Goal: Task Accomplishment & Management: Use online tool/utility

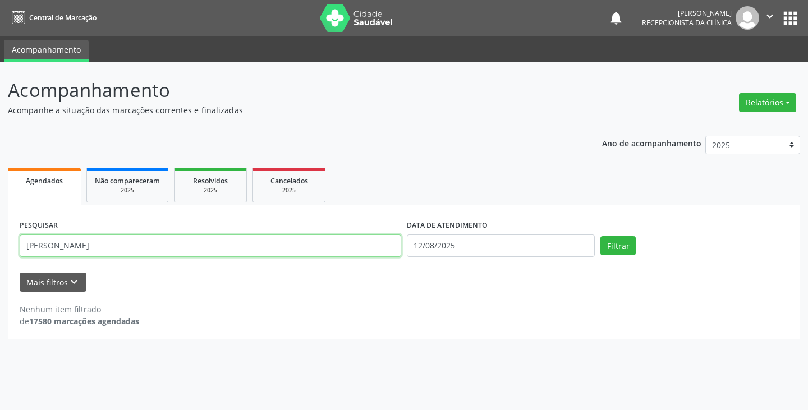
click at [296, 250] on input "[PERSON_NAME]" at bounding box center [211, 246] width 382 height 22
type input "m"
type input "edm"
click at [601, 236] on button "Filtrar" at bounding box center [618, 245] width 35 height 19
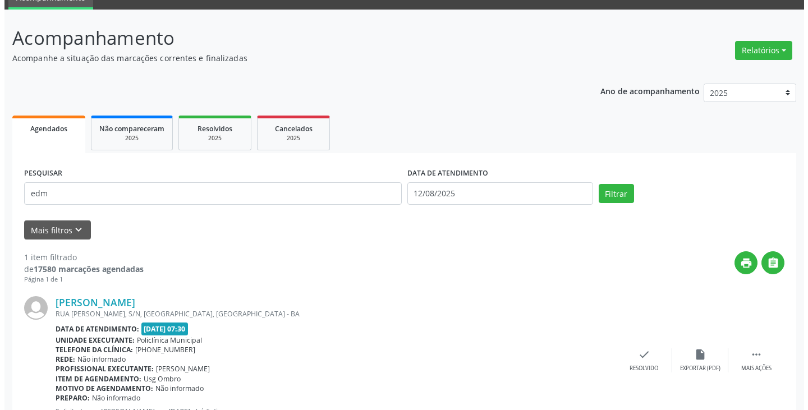
scroll to position [98, 0]
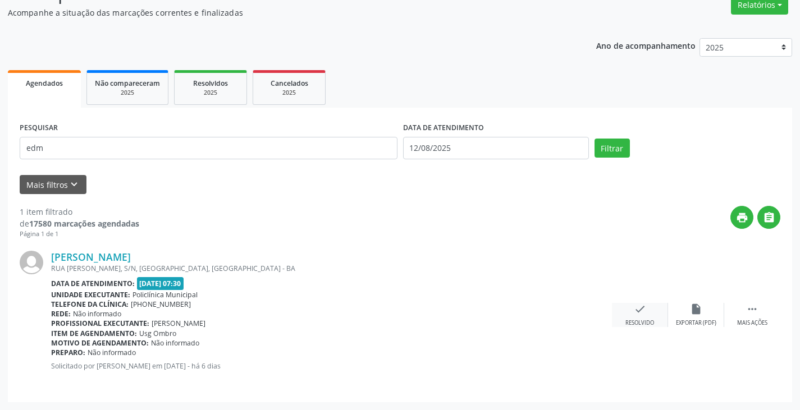
click at [641, 313] on icon "check" at bounding box center [640, 309] width 12 height 12
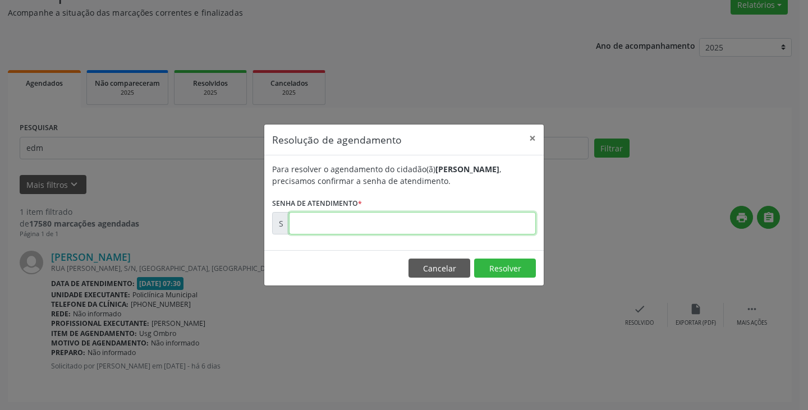
click at [450, 221] on input "text" at bounding box center [412, 223] width 247 height 22
type input "00170110"
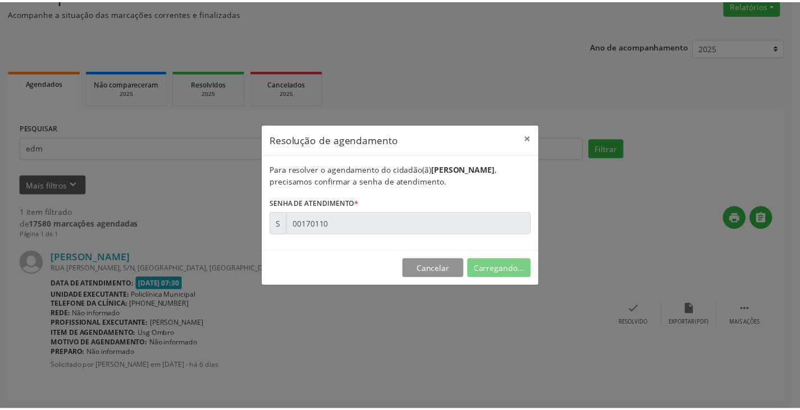
scroll to position [0, 0]
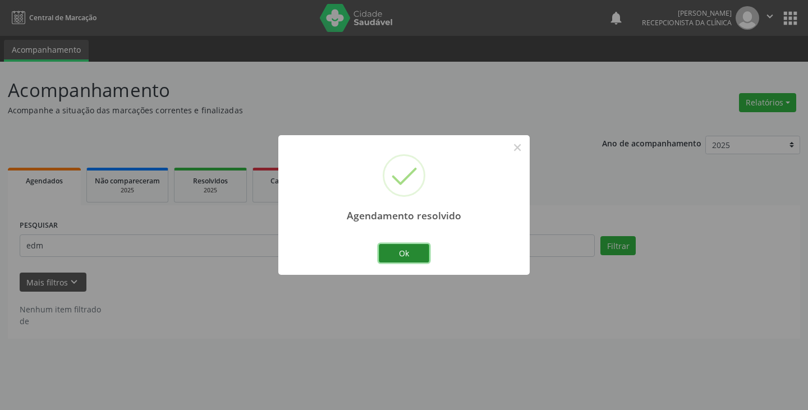
click at [395, 249] on button "Ok" at bounding box center [404, 253] width 51 height 19
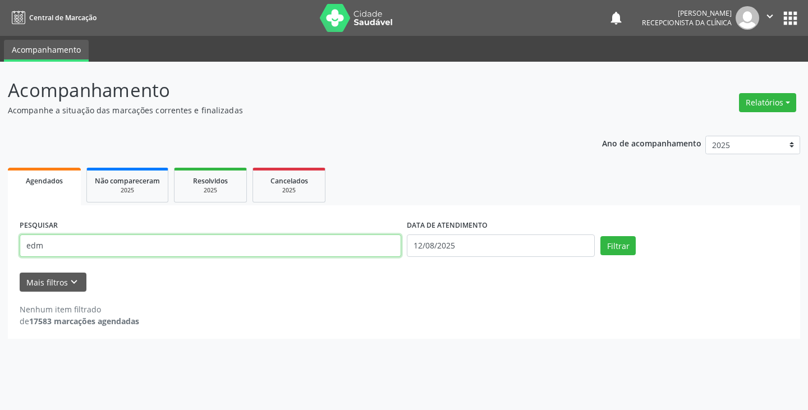
click at [327, 251] on input "edm" at bounding box center [211, 246] width 382 height 22
type input "e"
type input "maria das do"
click at [601, 236] on button "Filtrar" at bounding box center [618, 245] width 35 height 19
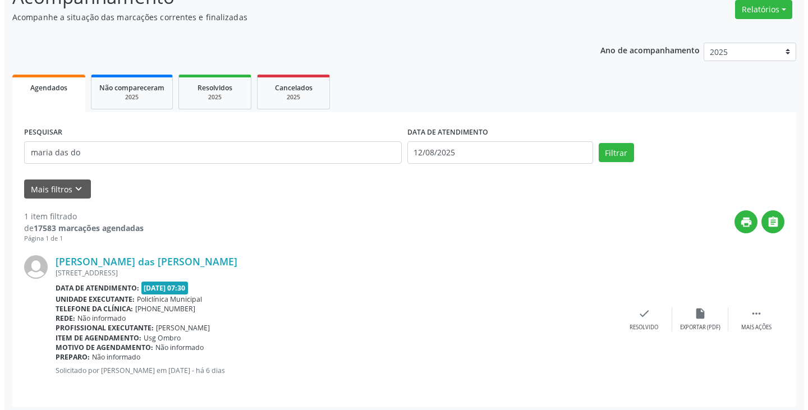
scroll to position [98, 0]
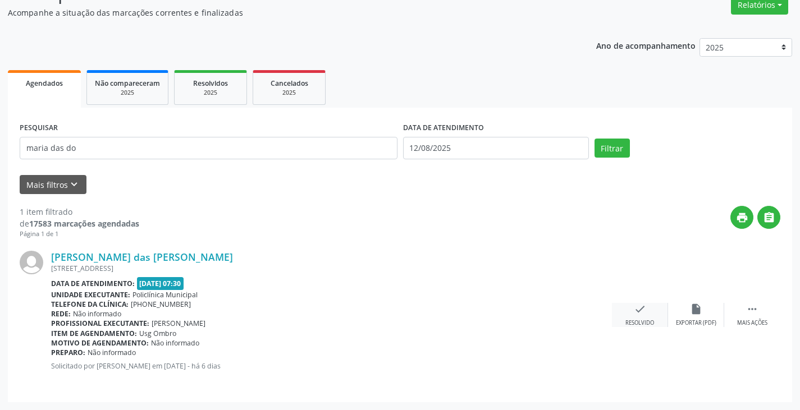
click at [635, 318] on div "check Resolvido" at bounding box center [640, 315] width 56 height 24
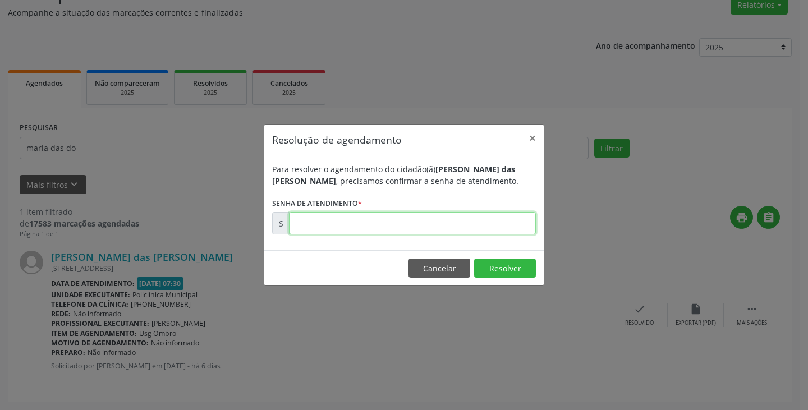
click at [502, 227] on input "text" at bounding box center [412, 223] width 247 height 22
type input "00170114"
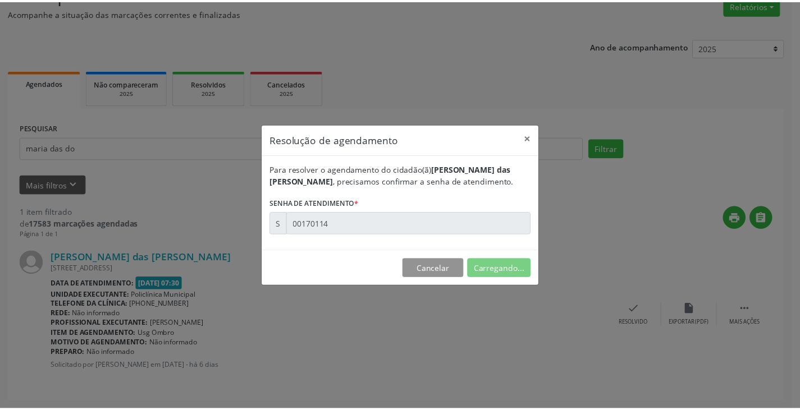
scroll to position [0, 0]
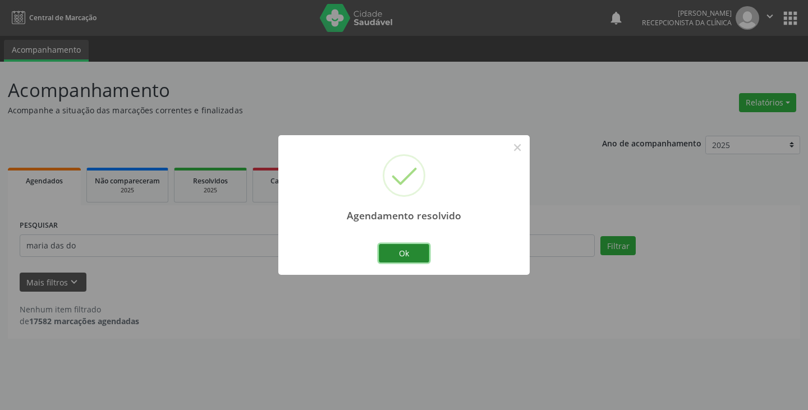
drag, startPoint x: 421, startPoint y: 255, endPoint x: 369, endPoint y: 245, distance: 52.2
click at [419, 255] on button "Ok" at bounding box center [404, 253] width 51 height 19
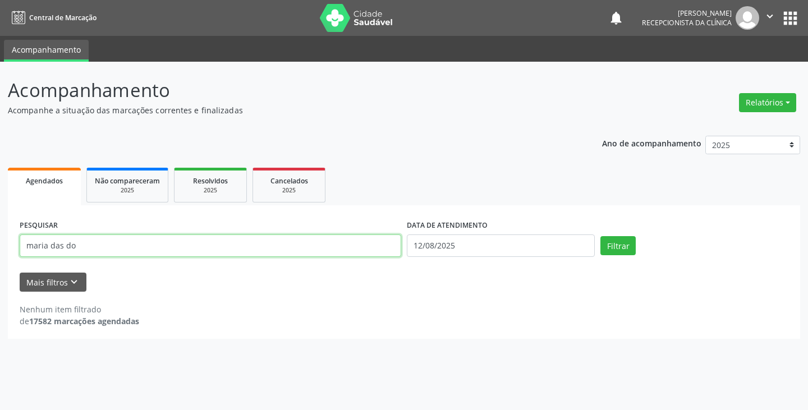
click at [368, 244] on input "maria das do" at bounding box center [211, 246] width 382 height 22
click at [601, 236] on button "Filtrar" at bounding box center [618, 245] width 35 height 19
click at [361, 246] on input "[PERSON_NAME]" at bounding box center [211, 246] width 382 height 22
type input "m"
type input "vilma"
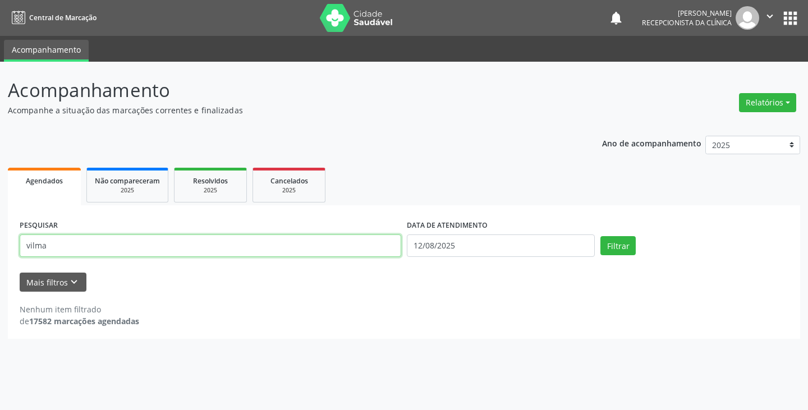
click at [601, 236] on button "Filtrar" at bounding box center [618, 245] width 35 height 19
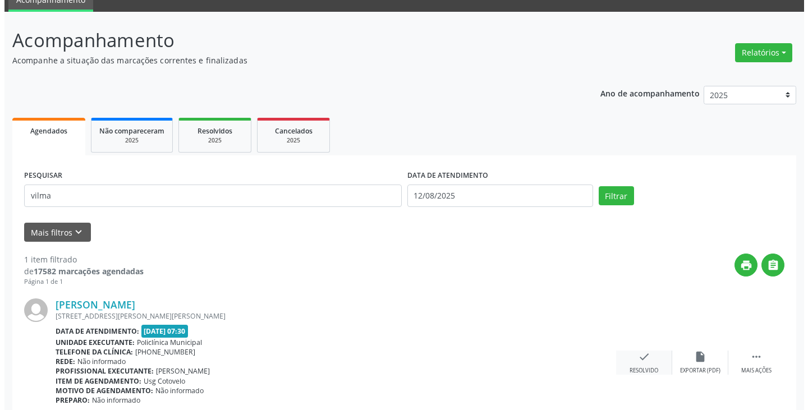
scroll to position [98, 0]
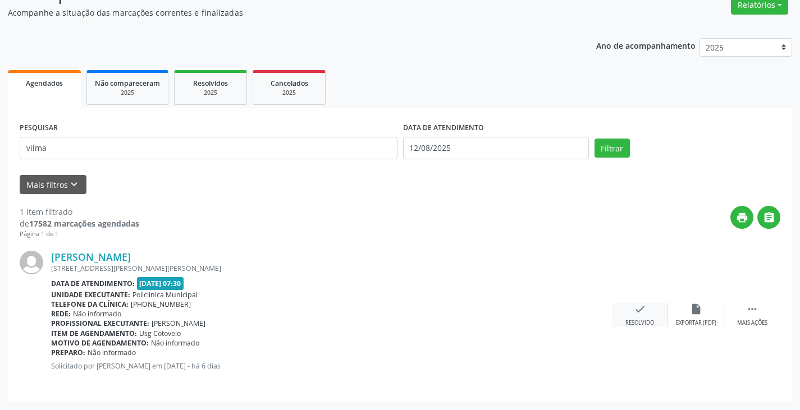
drag, startPoint x: 638, startPoint y: 311, endPoint x: 630, endPoint y: 308, distance: 8.3
click at [630, 308] on div "check Resolvido" at bounding box center [640, 315] width 56 height 24
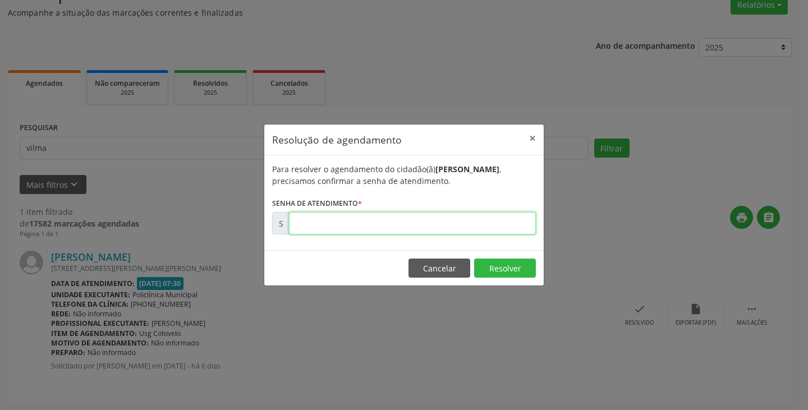
click at [509, 223] on input "text" at bounding box center [412, 223] width 247 height 22
type input "00170116"
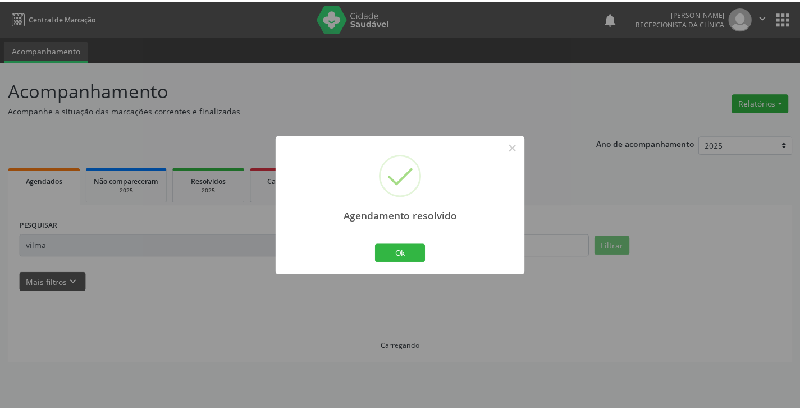
scroll to position [0, 0]
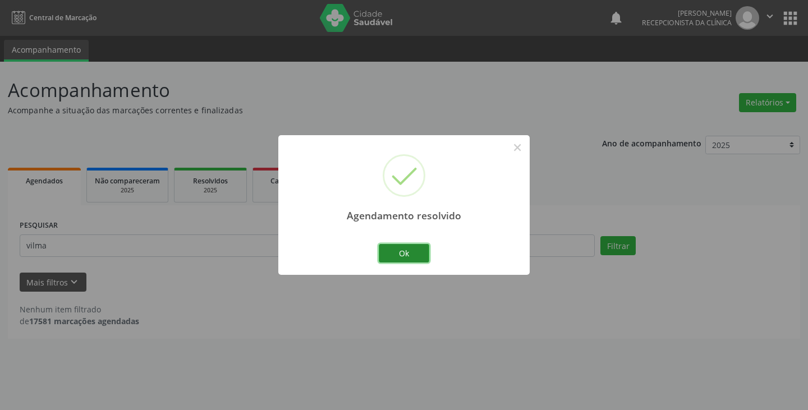
click at [403, 245] on button "Ok" at bounding box center [404, 253] width 51 height 19
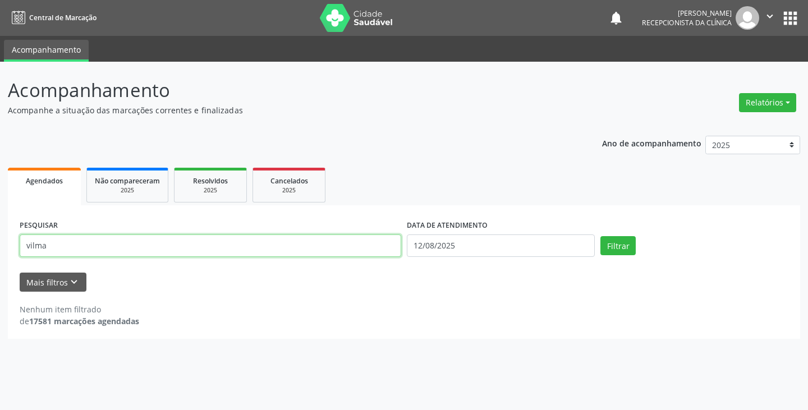
click at [371, 246] on input "vilma" at bounding box center [211, 246] width 382 height 22
type input "v"
type input "rosa"
click at [601, 236] on button "Filtrar" at bounding box center [618, 245] width 35 height 19
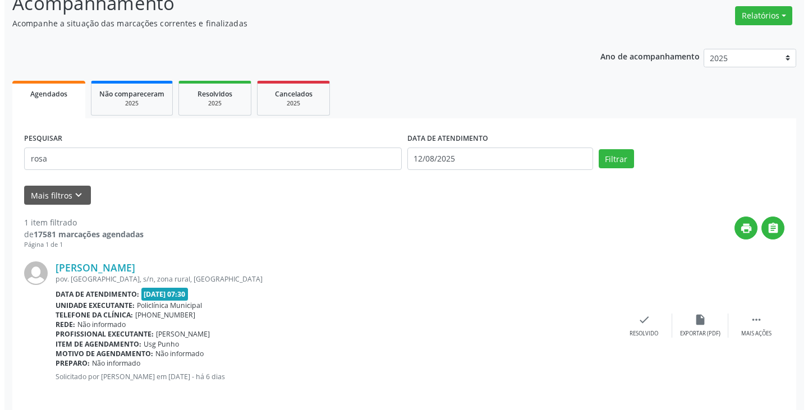
scroll to position [98, 0]
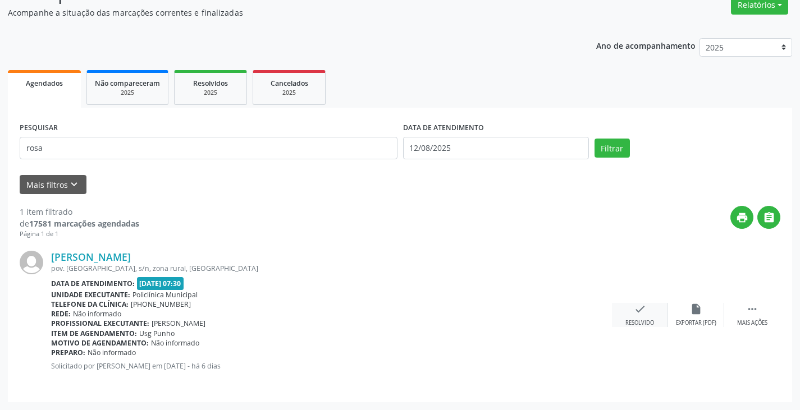
click at [632, 312] on div "check Resolvido" at bounding box center [640, 315] width 56 height 24
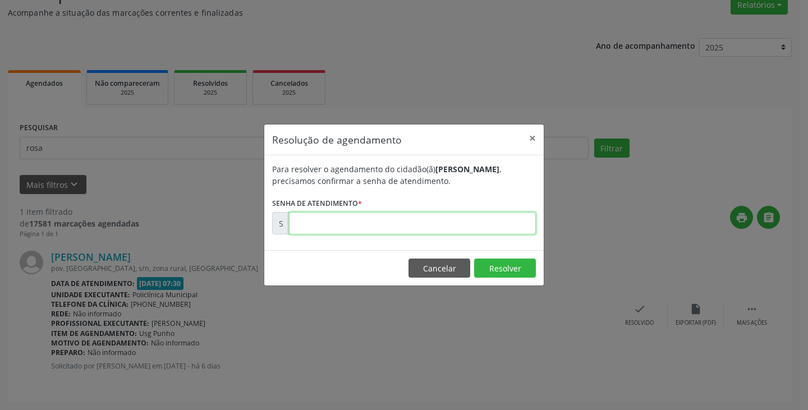
click at [513, 228] on input "text" at bounding box center [412, 223] width 247 height 22
type input "00170281"
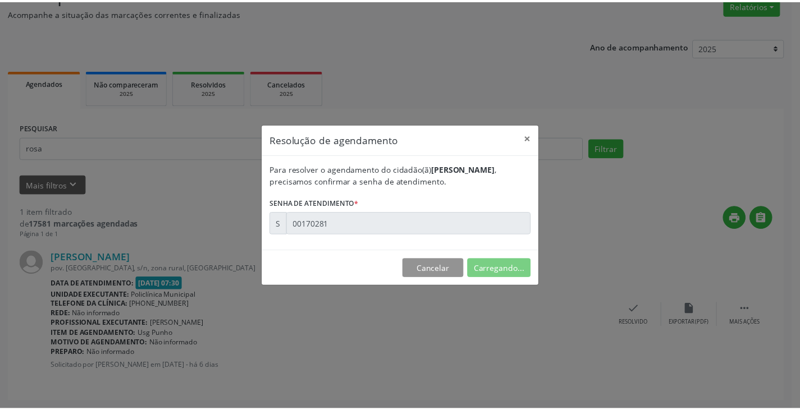
scroll to position [0, 0]
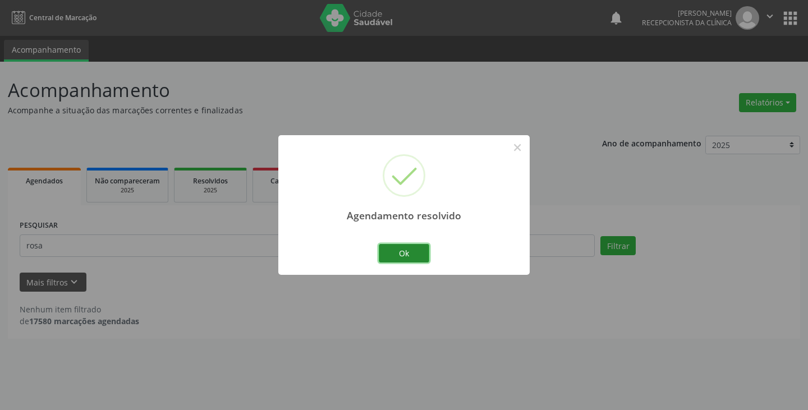
click at [405, 255] on button "Ok" at bounding box center [404, 253] width 51 height 19
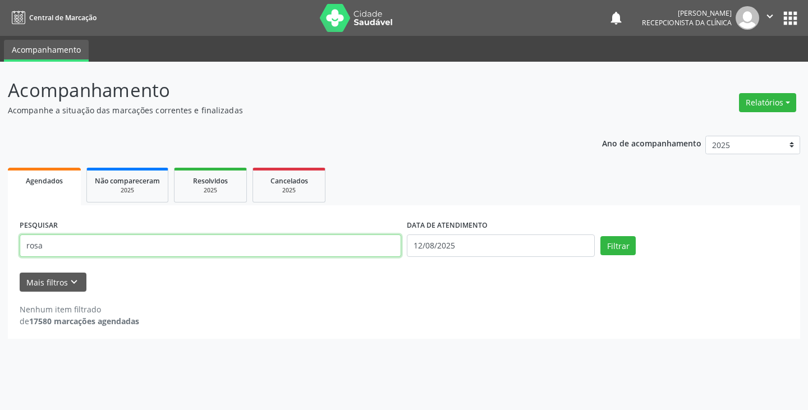
click at [378, 251] on input "rosa" at bounding box center [211, 246] width 382 height 22
type input "r"
type input "joil"
click at [601, 236] on button "Filtrar" at bounding box center [618, 245] width 35 height 19
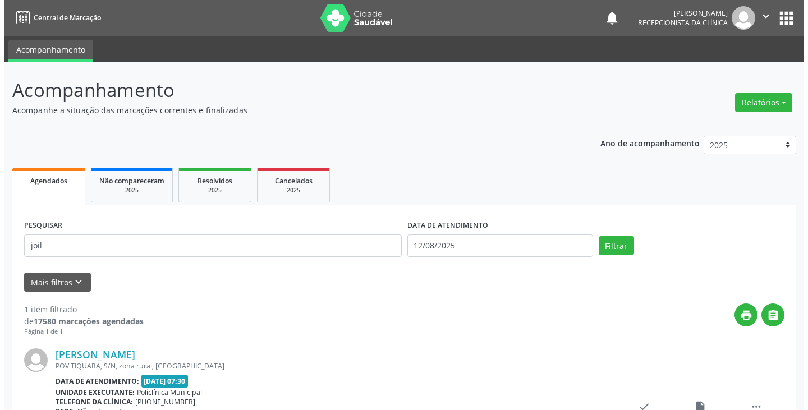
scroll to position [56, 0]
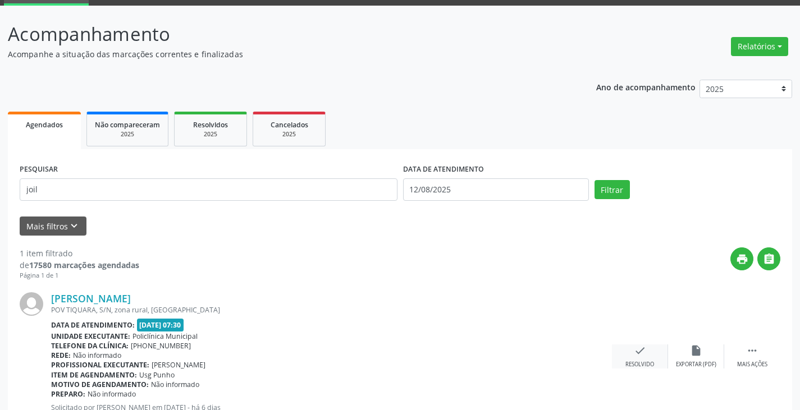
drag, startPoint x: 642, startPoint y: 352, endPoint x: 636, endPoint y: 348, distance: 8.1
click at [636, 348] on icon "check" at bounding box center [640, 351] width 12 height 12
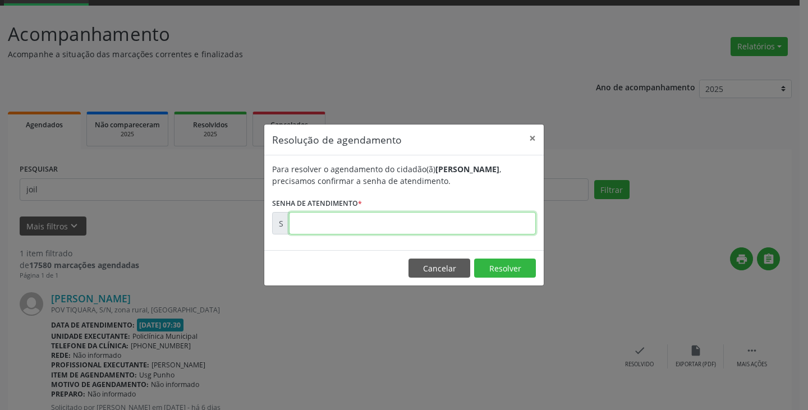
click at [494, 223] on input "text" at bounding box center [412, 223] width 247 height 22
type input "00170104"
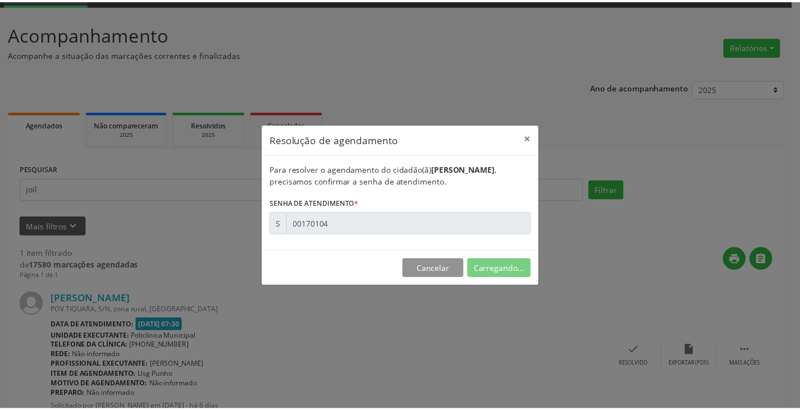
scroll to position [0, 0]
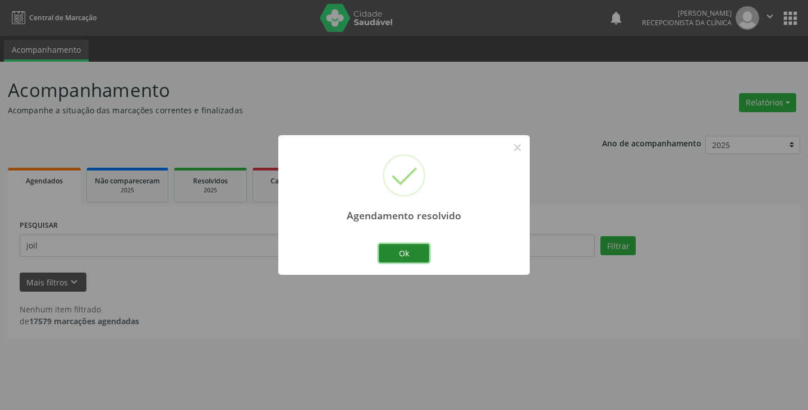
click at [403, 257] on button "Ok" at bounding box center [404, 253] width 51 height 19
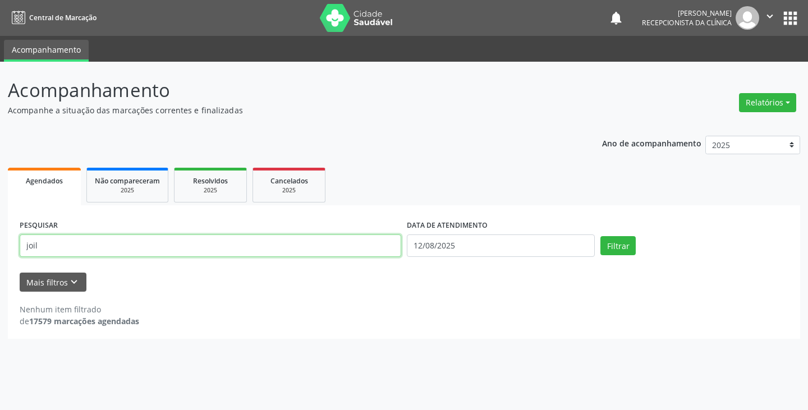
click at [325, 248] on input "joil" at bounding box center [211, 246] width 382 height 22
type input "j"
type input "[PERSON_NAME]"
click at [601, 236] on button "Filtrar" at bounding box center [618, 245] width 35 height 19
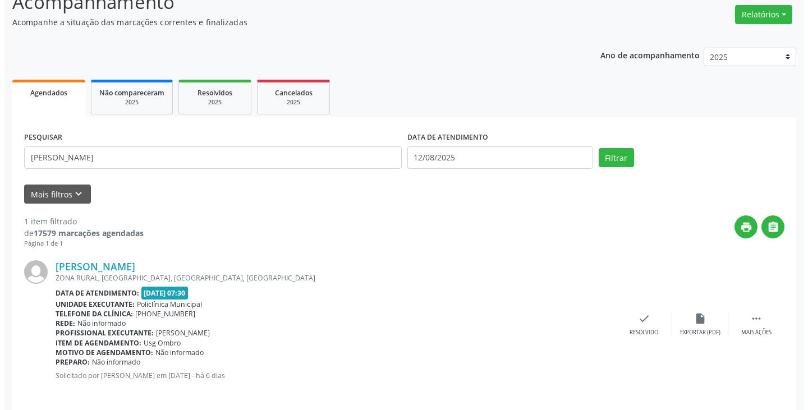
scroll to position [98, 0]
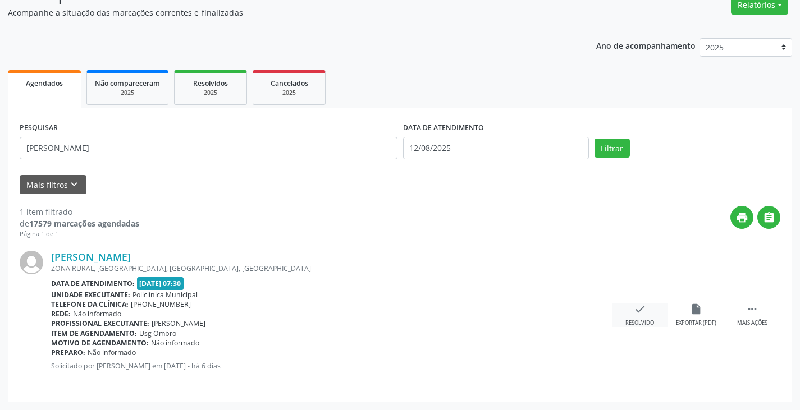
click at [638, 310] on icon "check" at bounding box center [640, 309] width 12 height 12
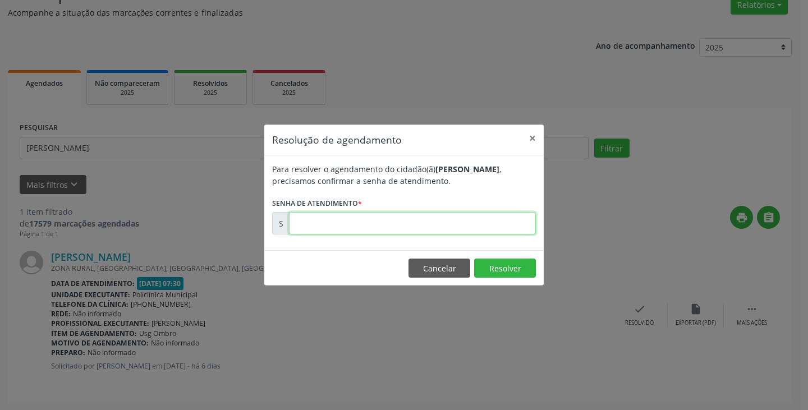
click at [467, 223] on input "text" at bounding box center [412, 223] width 247 height 22
type input "00170112"
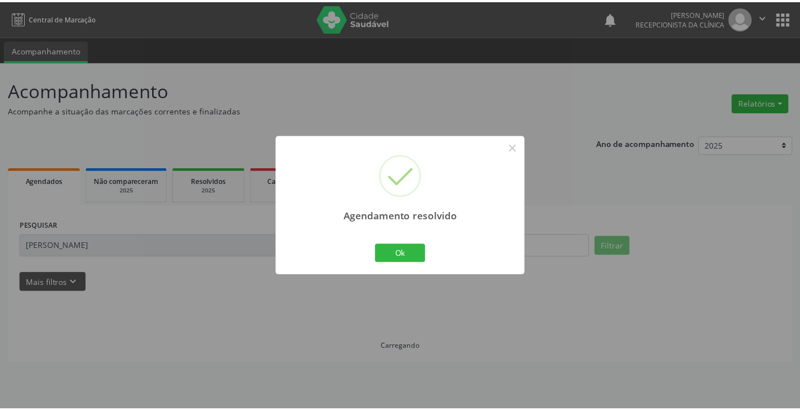
scroll to position [0, 0]
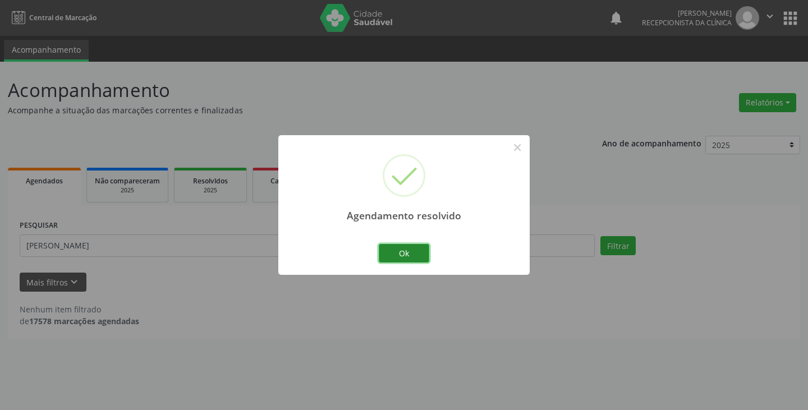
click at [405, 252] on button "Ok" at bounding box center [404, 253] width 51 height 19
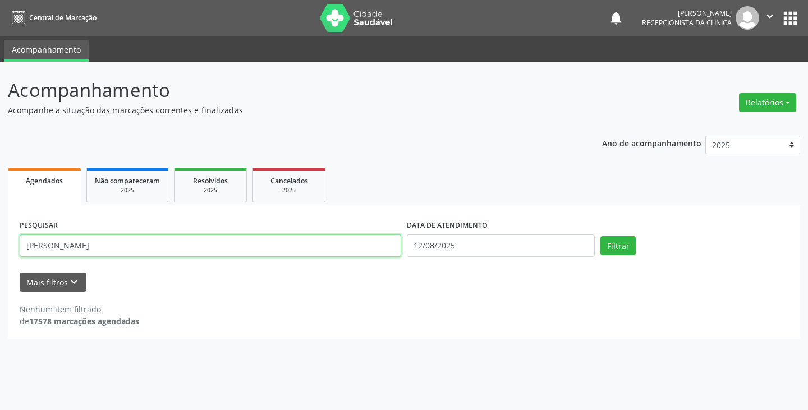
click at [327, 249] on input "[PERSON_NAME]" at bounding box center [211, 246] width 382 height 22
type input "s"
type input "ade"
click at [601, 236] on button "Filtrar" at bounding box center [618, 245] width 35 height 19
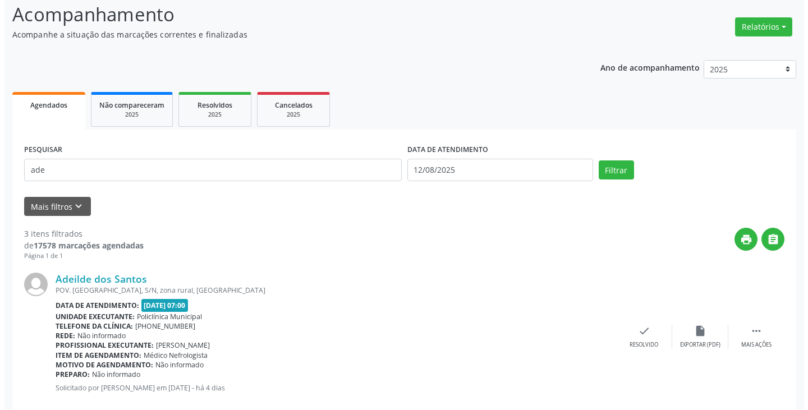
scroll to position [168, 0]
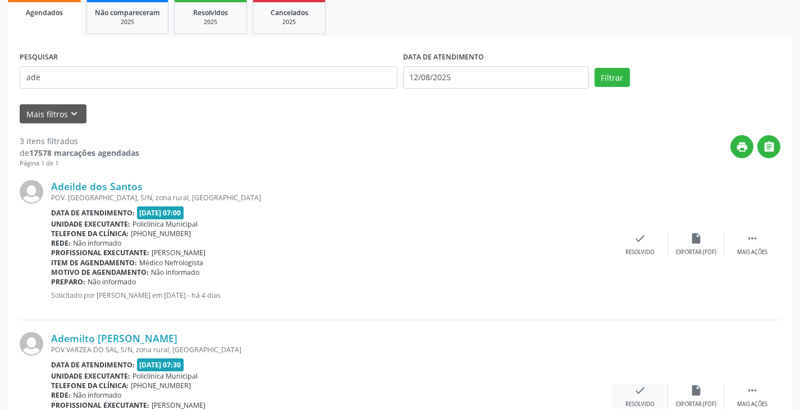
click at [638, 389] on icon "check" at bounding box center [640, 391] width 12 height 12
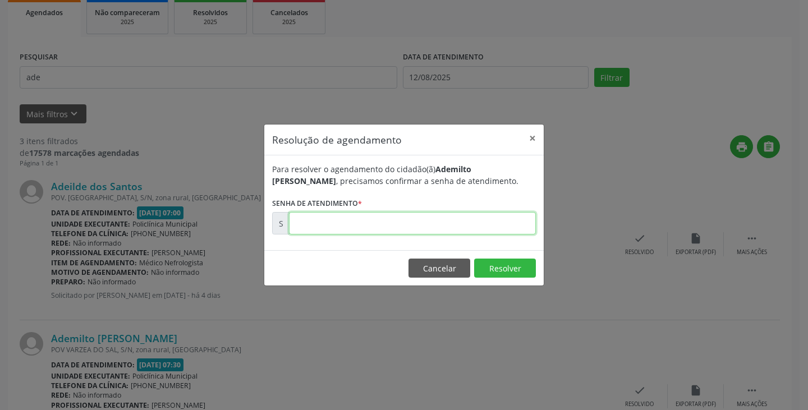
click at [492, 221] on input "text" at bounding box center [412, 223] width 247 height 22
type input "00170128"
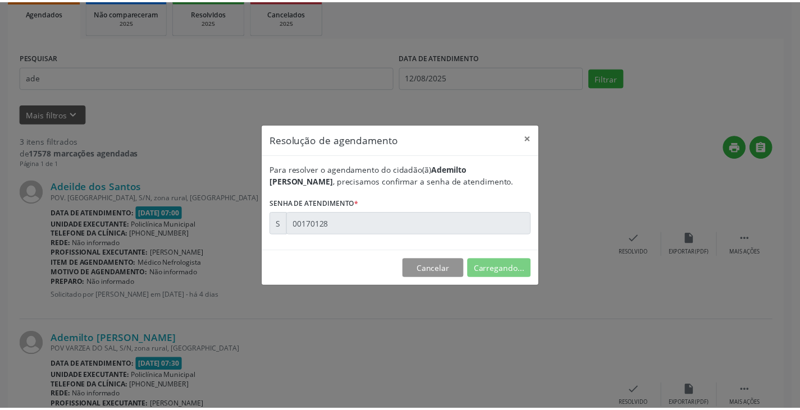
scroll to position [0, 0]
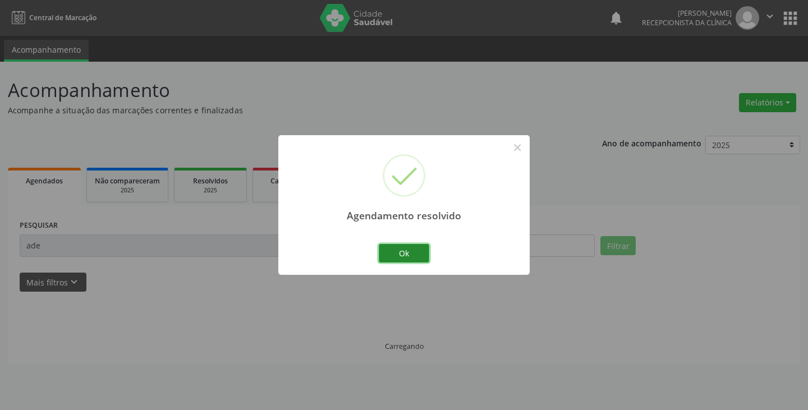
drag, startPoint x: 416, startPoint y: 260, endPoint x: 393, endPoint y: 245, distance: 27.3
click at [415, 259] on button "Ok" at bounding box center [404, 253] width 51 height 19
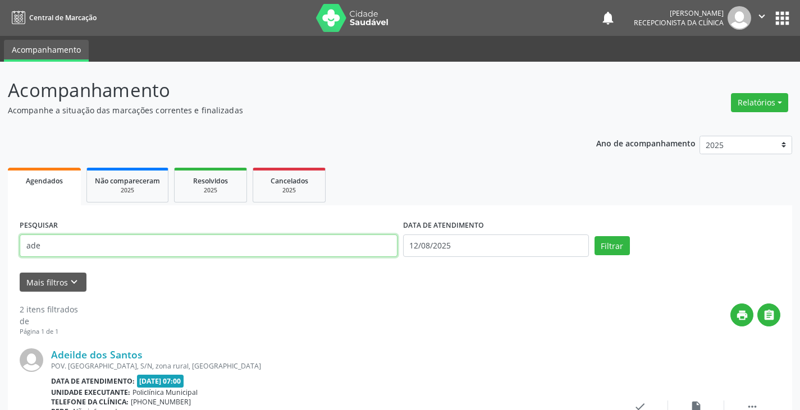
click at [393, 245] on input "ade" at bounding box center [209, 246] width 378 height 22
type input "a"
type input "daia"
click at [595, 236] on button "Filtrar" at bounding box center [612, 245] width 35 height 19
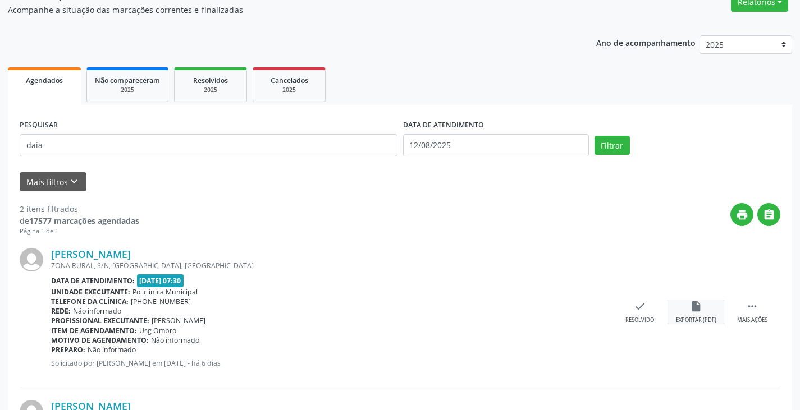
scroll to position [112, 0]
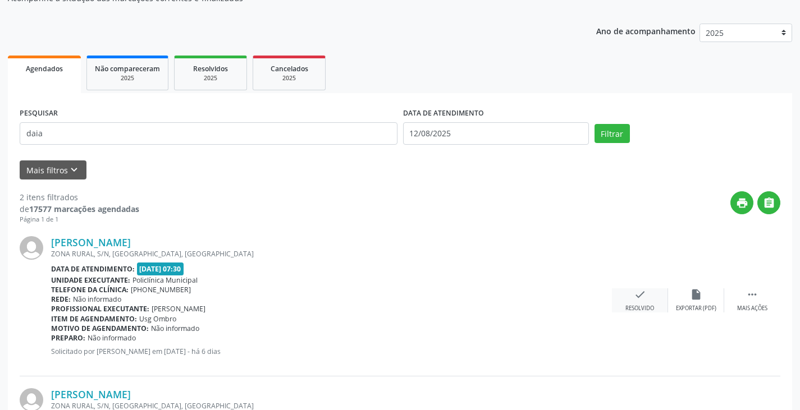
click at [642, 295] on icon "check" at bounding box center [640, 295] width 12 height 12
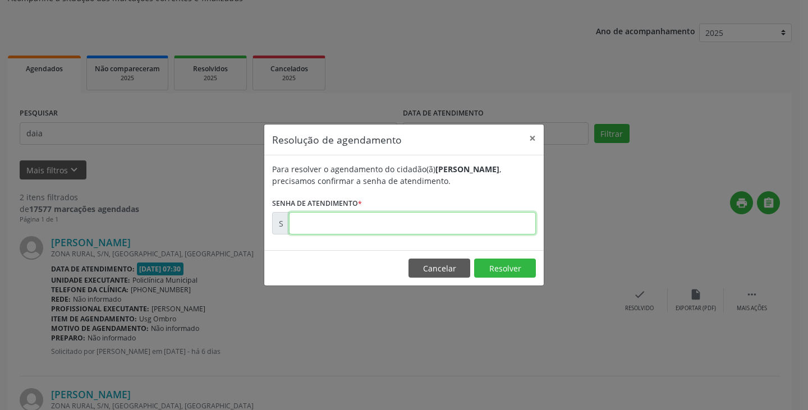
click at [495, 229] on input "text" at bounding box center [412, 223] width 247 height 22
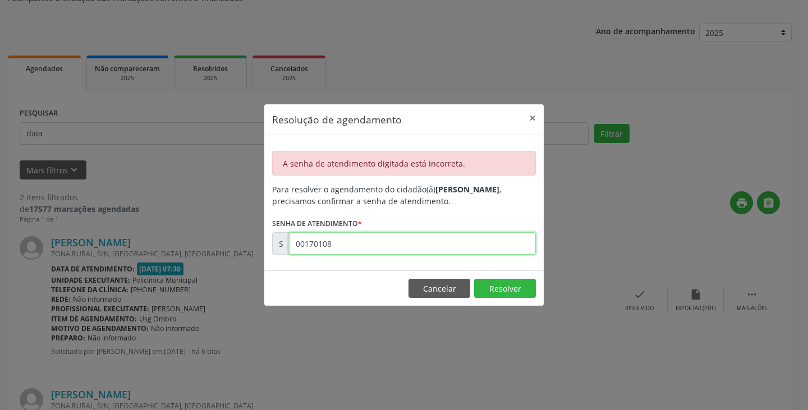
click at [443, 245] on input "00170108" at bounding box center [412, 243] width 247 height 22
type input "0"
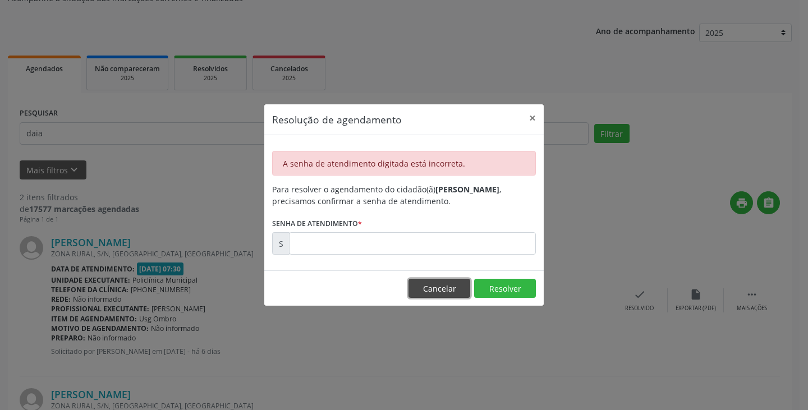
click at [431, 282] on button "Cancelar" at bounding box center [440, 288] width 62 height 19
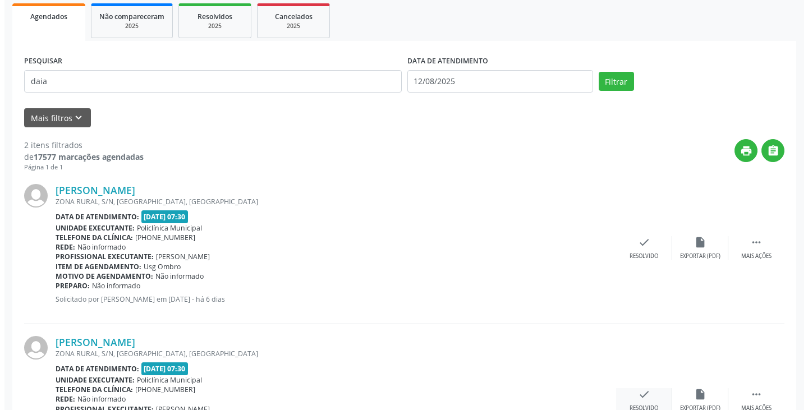
scroll to position [250, 0]
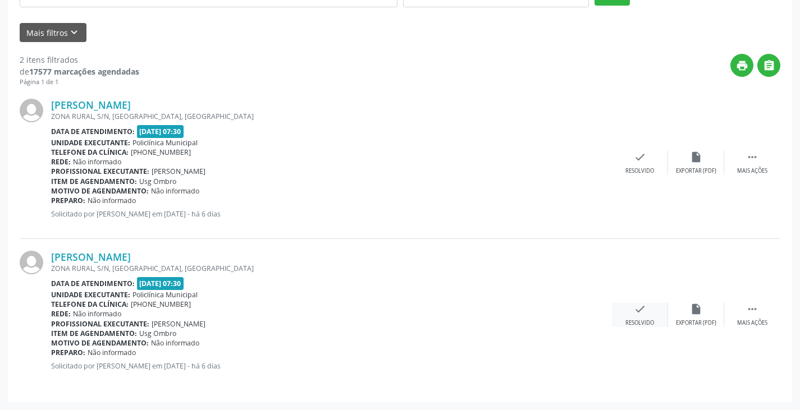
click at [635, 309] on icon "check" at bounding box center [640, 309] width 12 height 12
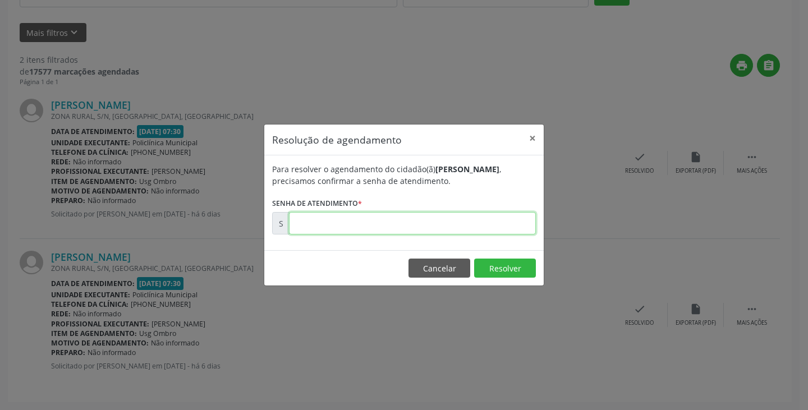
click at [420, 226] on input "text" at bounding box center [412, 223] width 247 height 22
type input "00170108"
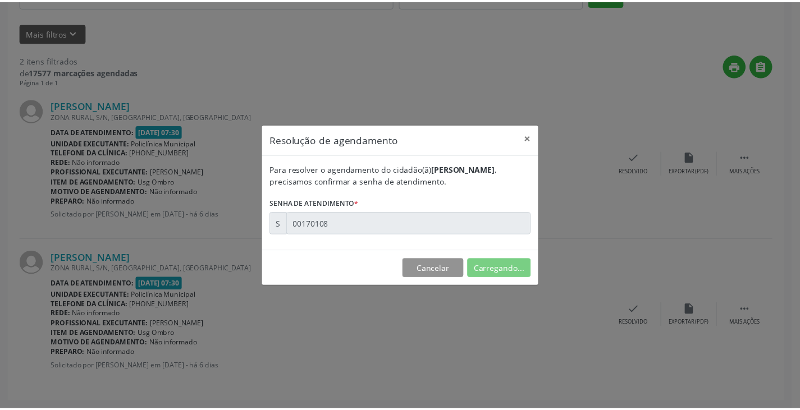
scroll to position [0, 0]
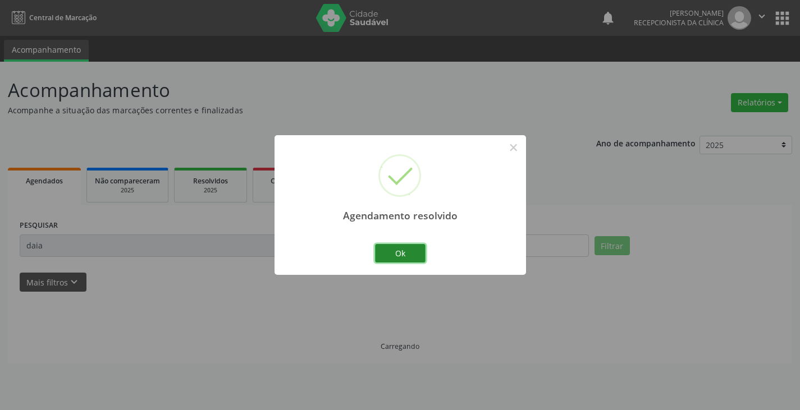
click at [405, 252] on button "Ok" at bounding box center [400, 253] width 51 height 19
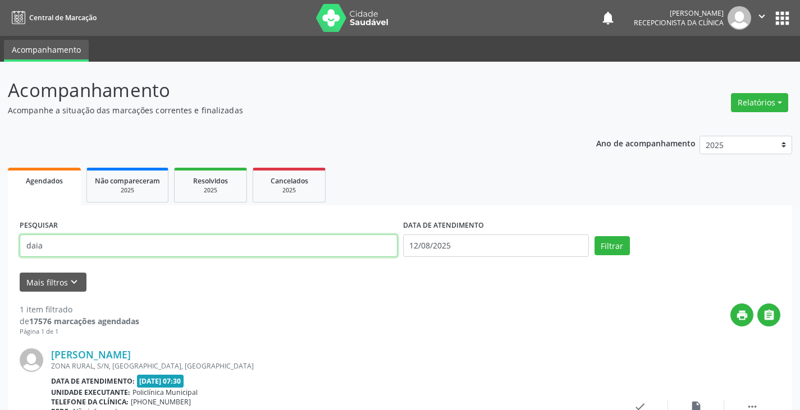
click at [385, 245] on input "daia" at bounding box center [209, 246] width 378 height 22
type input "d"
type input "paulo"
click at [595, 236] on button "Filtrar" at bounding box center [612, 245] width 35 height 19
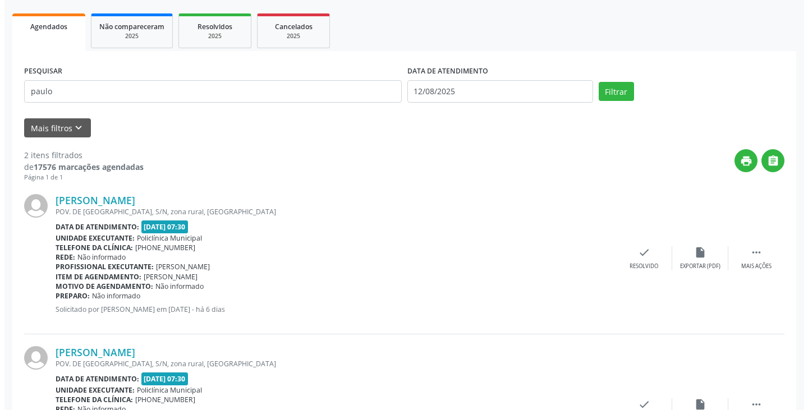
scroll to position [168, 0]
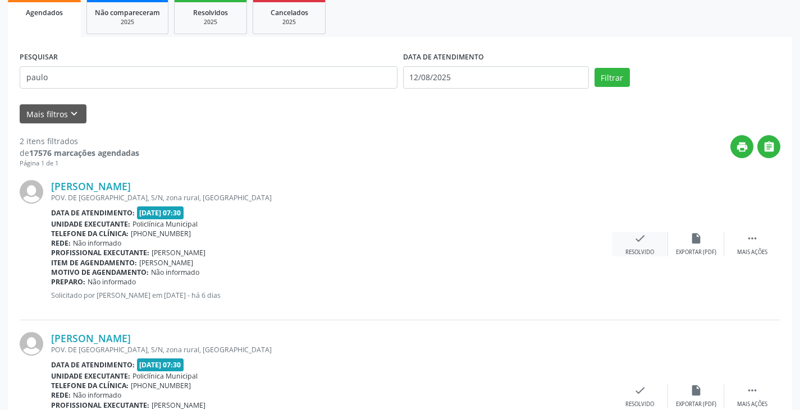
click at [639, 245] on div "check Resolvido" at bounding box center [640, 244] width 56 height 24
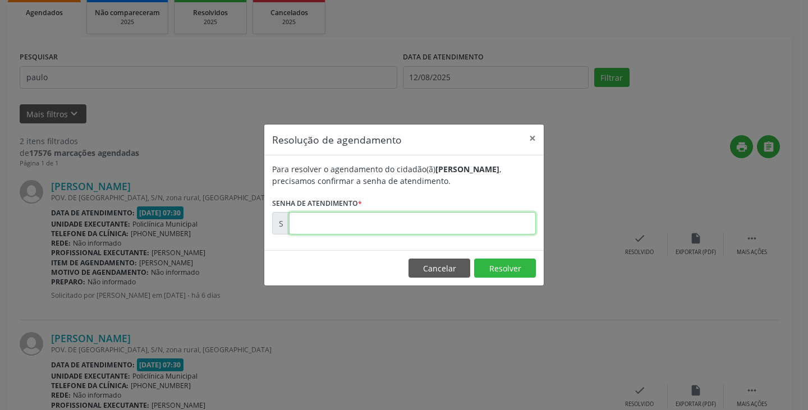
click at [445, 221] on input "text" at bounding box center [412, 223] width 247 height 22
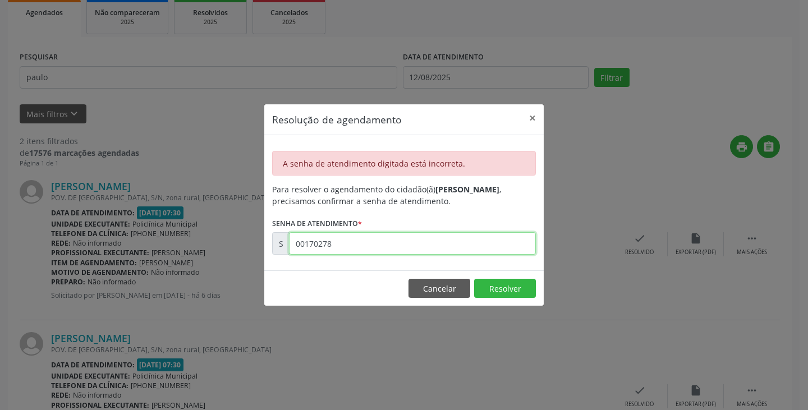
drag, startPoint x: 326, startPoint y: 248, endPoint x: 307, endPoint y: 244, distance: 20.0
click at [307, 244] on input "00170278" at bounding box center [412, 243] width 247 height 22
click at [355, 243] on input "00170278" at bounding box center [412, 243] width 247 height 22
type input "00170100"
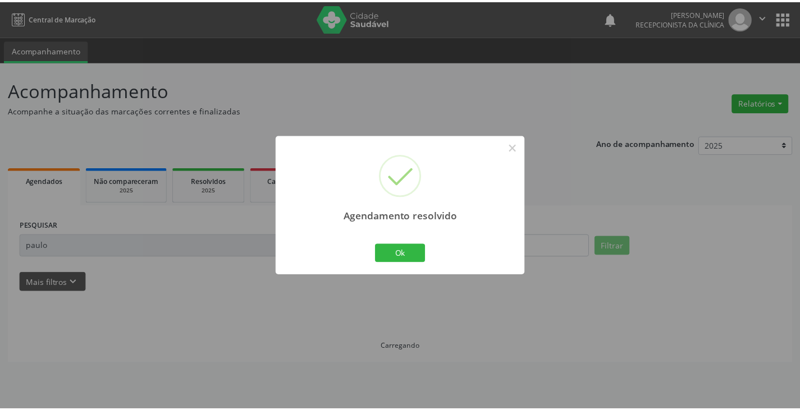
scroll to position [0, 0]
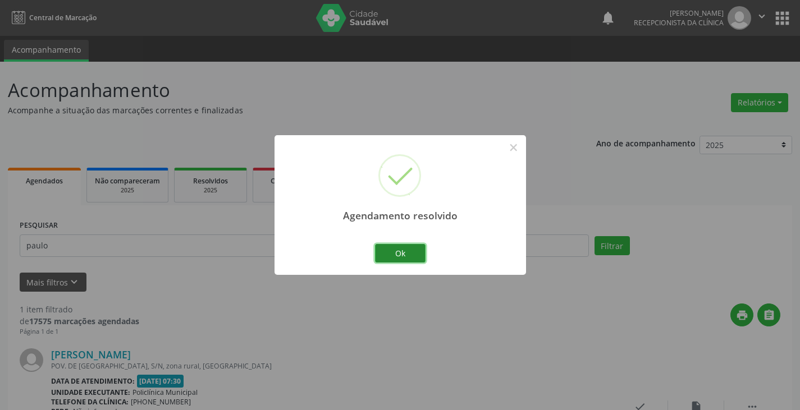
click at [399, 254] on button "Ok" at bounding box center [400, 253] width 51 height 19
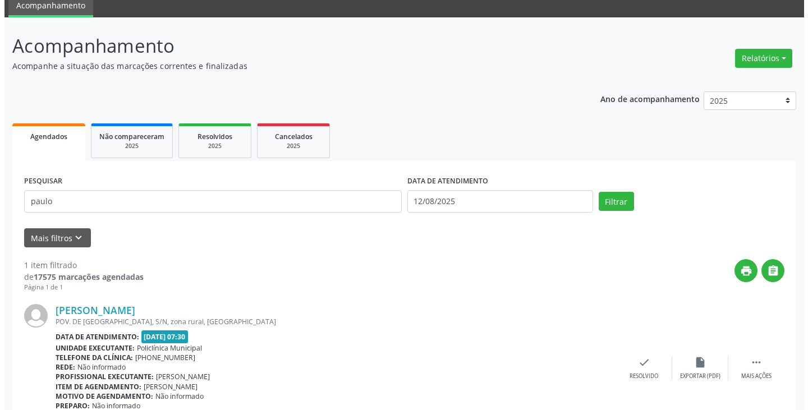
scroll to position [98, 0]
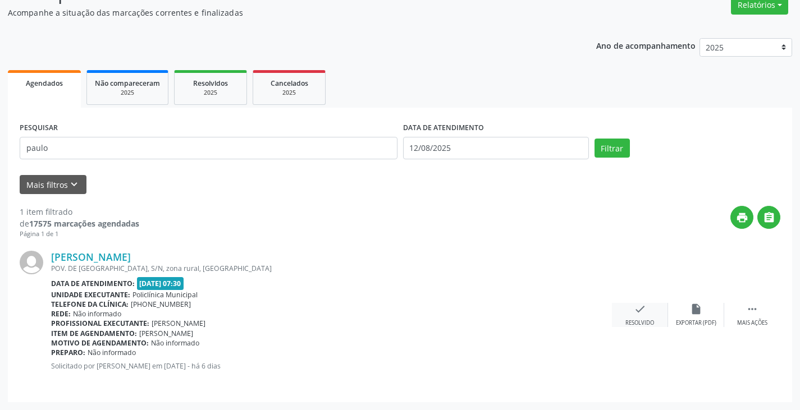
click at [634, 312] on icon "check" at bounding box center [640, 309] width 12 height 12
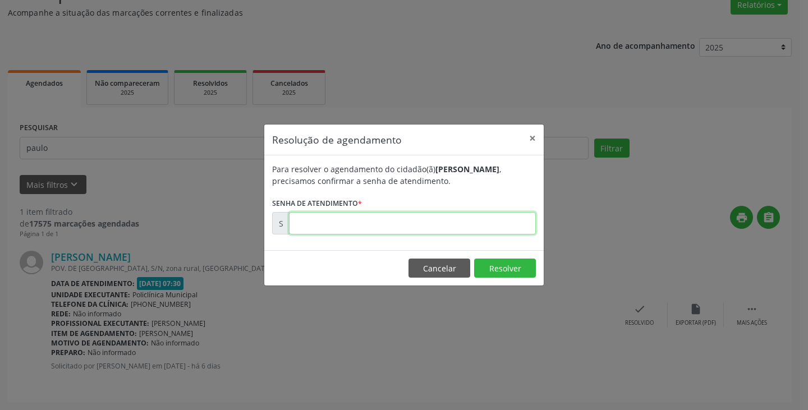
click at [469, 221] on input "text" at bounding box center [412, 223] width 247 height 22
paste input "00170278"
type input "00170278"
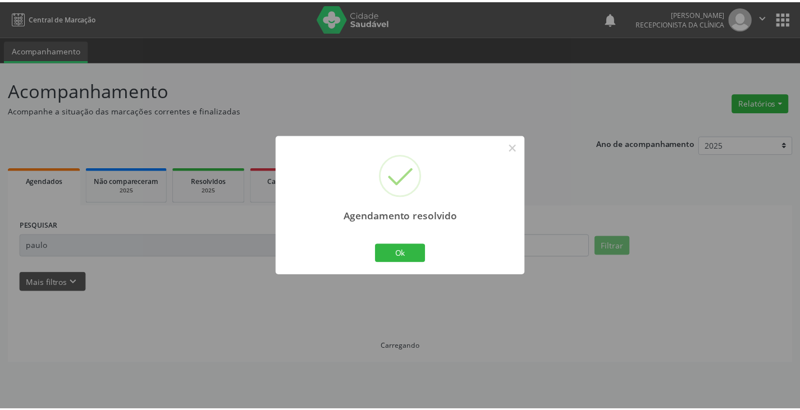
scroll to position [0, 0]
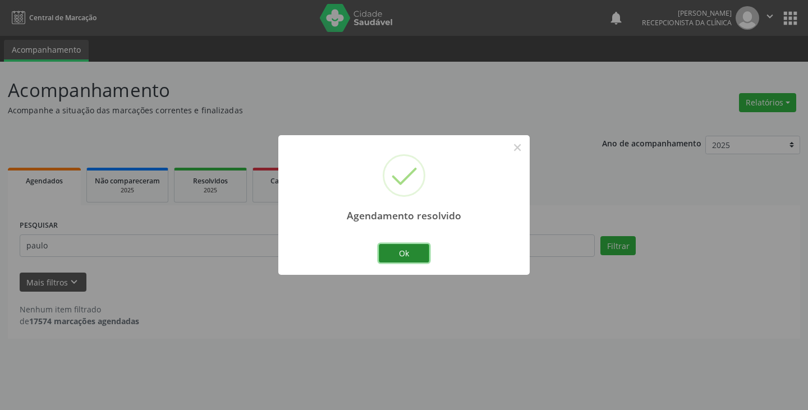
click at [397, 255] on button "Ok" at bounding box center [404, 253] width 51 height 19
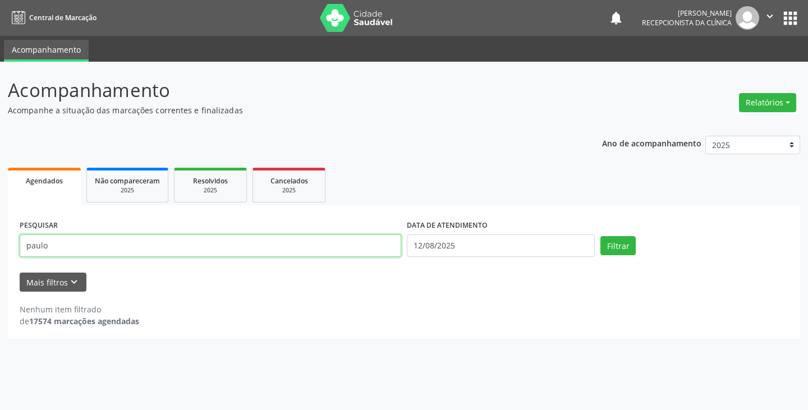
click at [357, 245] on input "paulo" at bounding box center [211, 246] width 382 height 22
type input "p"
drag, startPoint x: 336, startPoint y: 244, endPoint x: 331, endPoint y: 243, distance: 5.6
click at [332, 244] on input "text" at bounding box center [211, 246] width 382 height 22
type input "fabia"
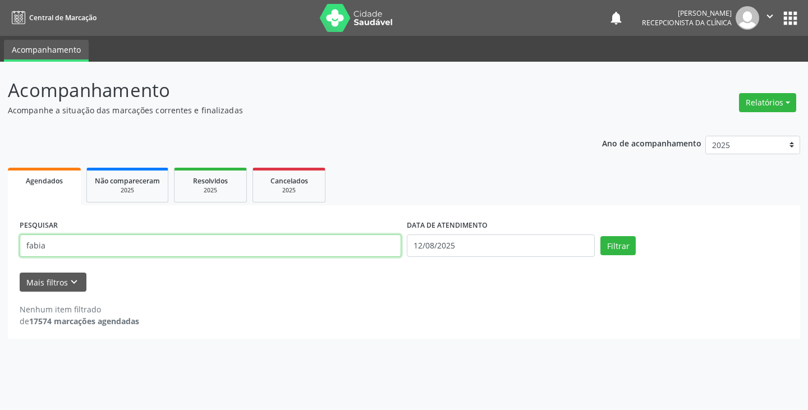
click at [601, 236] on button "Filtrar" at bounding box center [618, 245] width 35 height 19
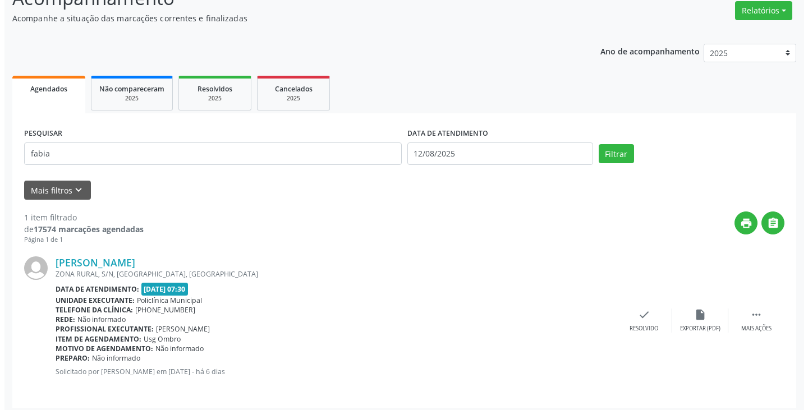
scroll to position [98, 0]
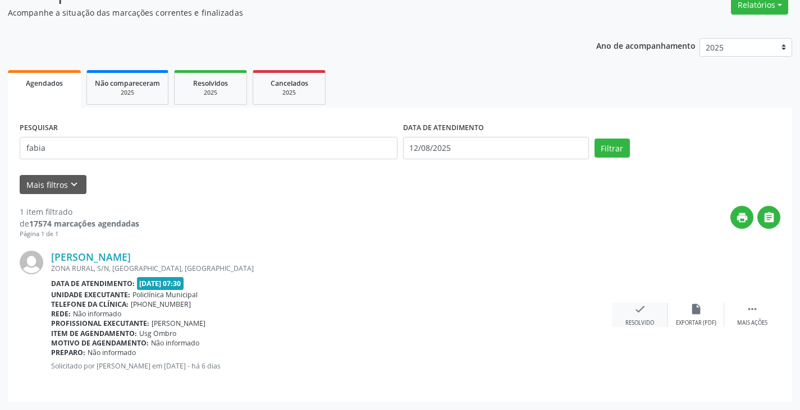
click at [647, 316] on div "check Resolvido" at bounding box center [640, 315] width 56 height 24
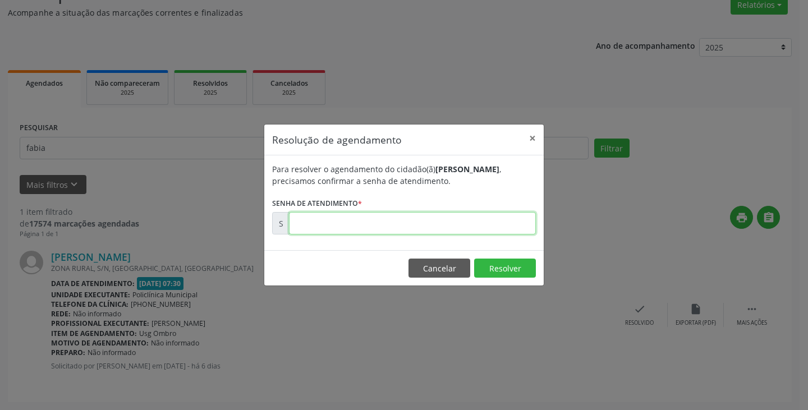
click at [394, 227] on input "text" at bounding box center [412, 223] width 247 height 22
type input "00170115"
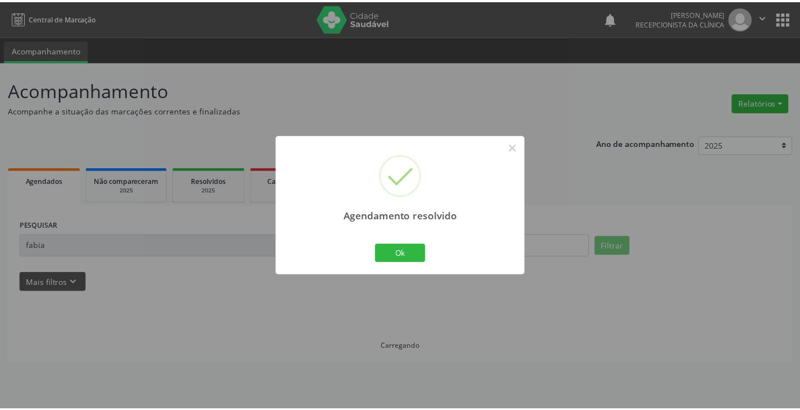
scroll to position [0, 0]
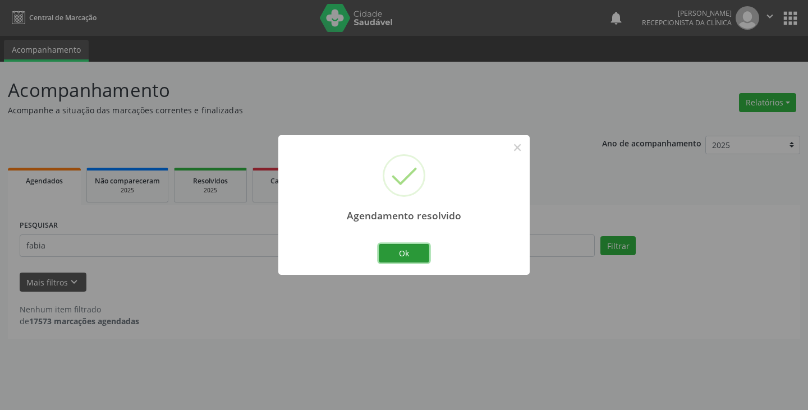
drag, startPoint x: 408, startPoint y: 251, endPoint x: 385, endPoint y: 251, distance: 23.0
click at [407, 252] on button "Ok" at bounding box center [404, 253] width 51 height 19
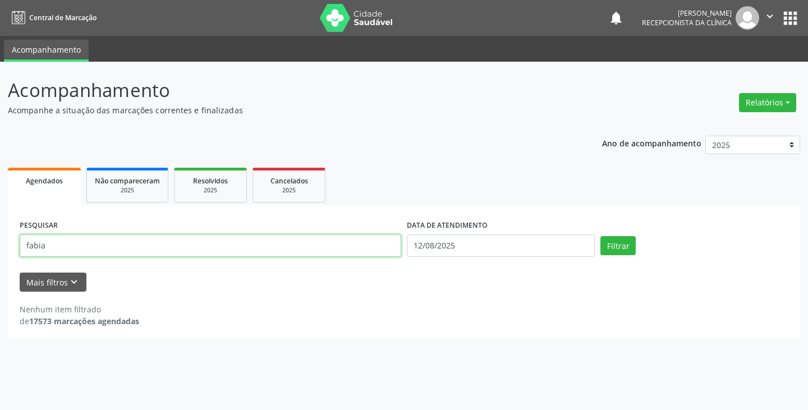
click at [378, 251] on input "fabia" at bounding box center [211, 246] width 382 height 22
type input "f"
type input "albe"
click at [601, 236] on button "Filtrar" at bounding box center [618, 245] width 35 height 19
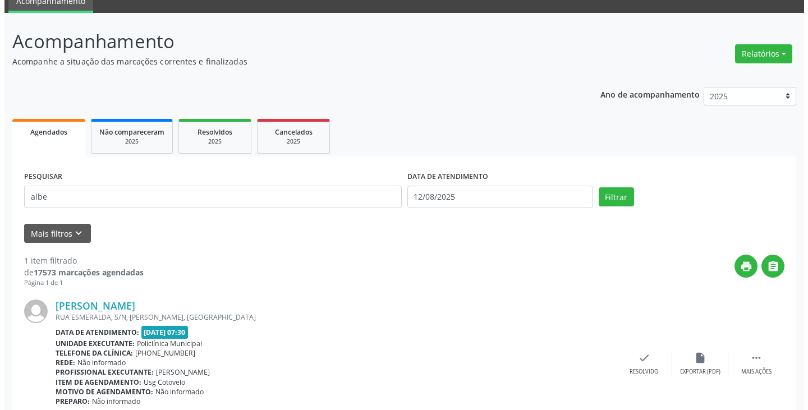
scroll to position [98, 0]
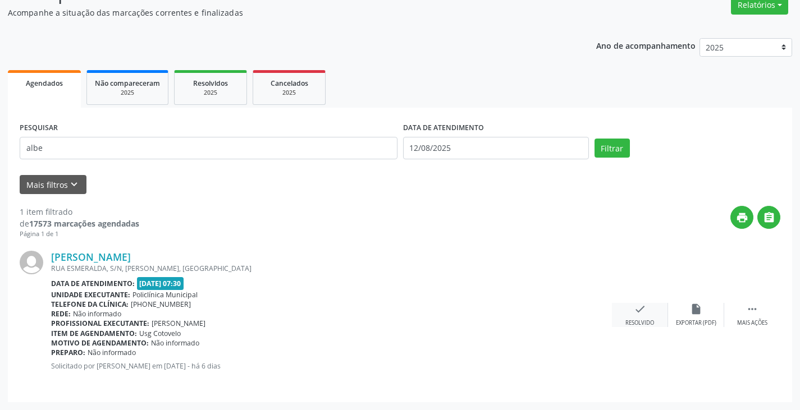
click at [636, 312] on icon "check" at bounding box center [640, 309] width 12 height 12
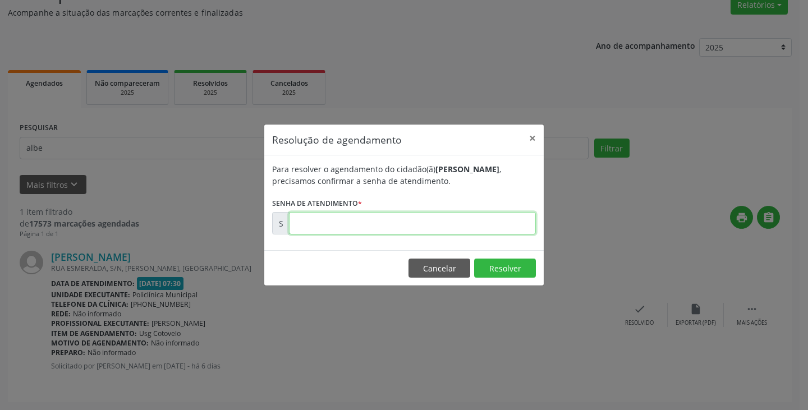
click at [459, 225] on input "text" at bounding box center [412, 223] width 247 height 22
type input "00170098"
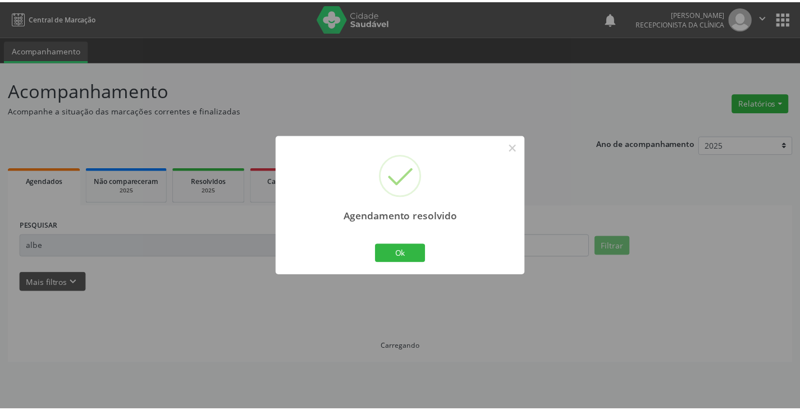
scroll to position [0, 0]
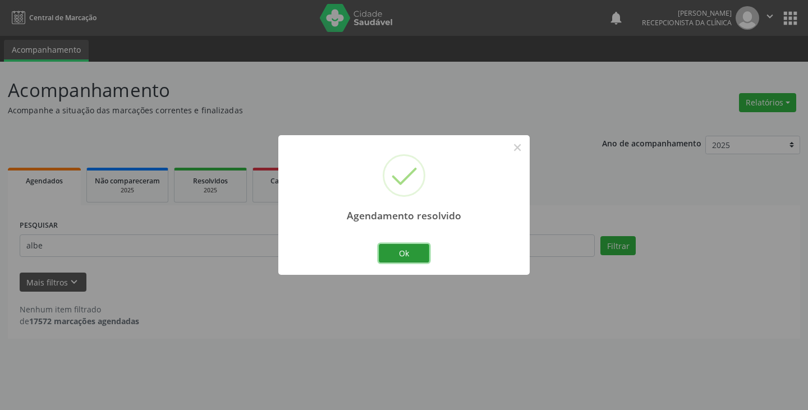
drag, startPoint x: 411, startPoint y: 253, endPoint x: 371, endPoint y: 251, distance: 39.9
click at [409, 253] on button "Ok" at bounding box center [404, 253] width 51 height 19
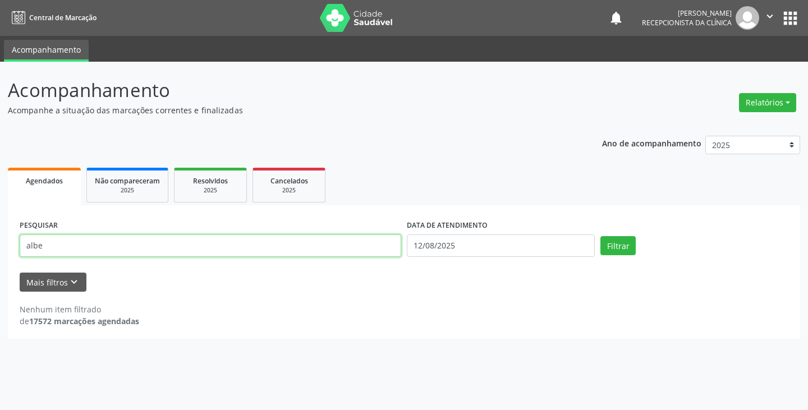
click at [371, 251] on input "albe" at bounding box center [211, 246] width 382 height 22
type input "a"
type input "[PERSON_NAME]"
click at [601, 236] on button "Filtrar" at bounding box center [618, 245] width 35 height 19
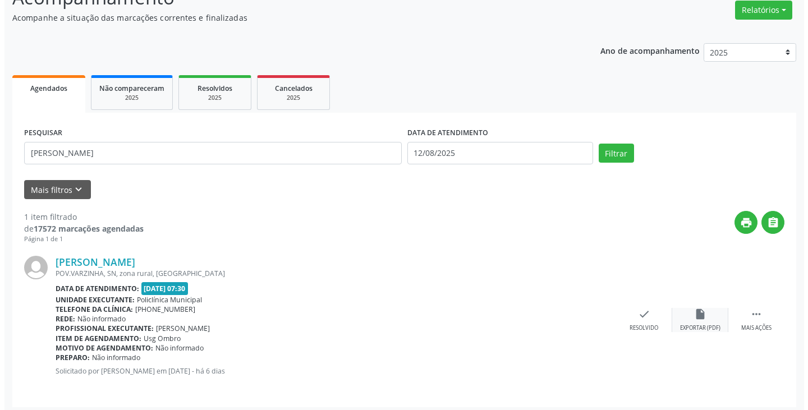
scroll to position [98, 0]
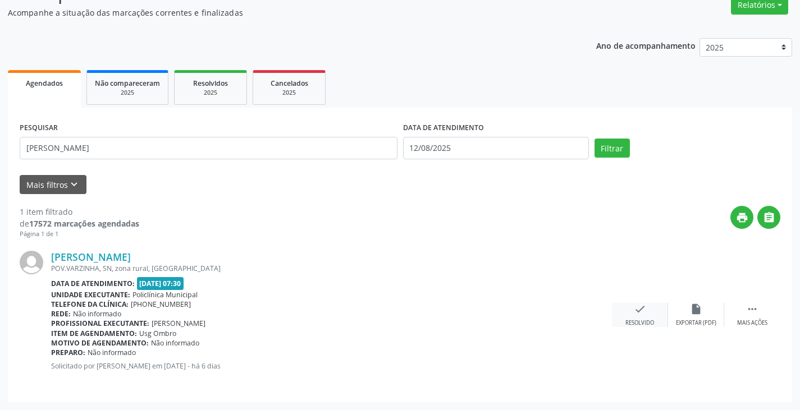
click at [639, 310] on icon "check" at bounding box center [640, 309] width 12 height 12
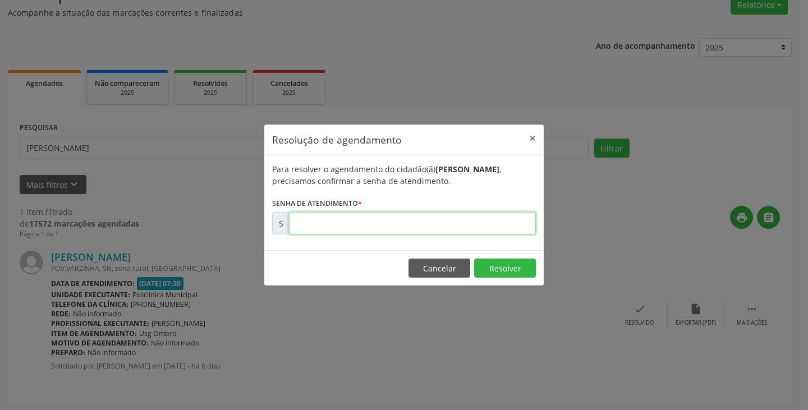
click at [506, 225] on input "text" at bounding box center [412, 223] width 247 height 22
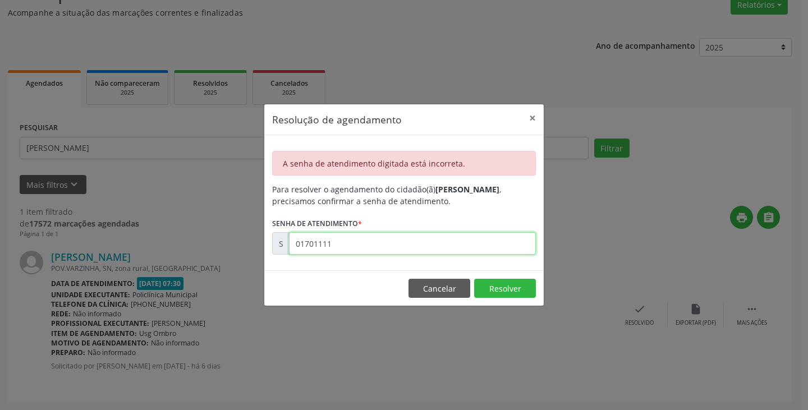
click at [408, 242] on input "01701111" at bounding box center [412, 243] width 247 height 22
type input "00170111"
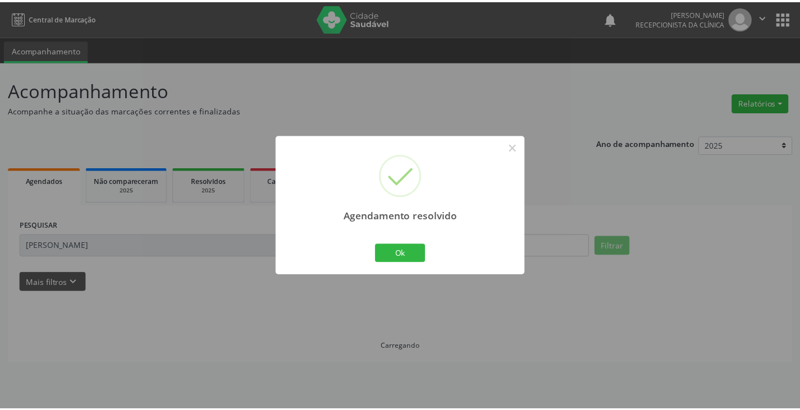
scroll to position [0, 0]
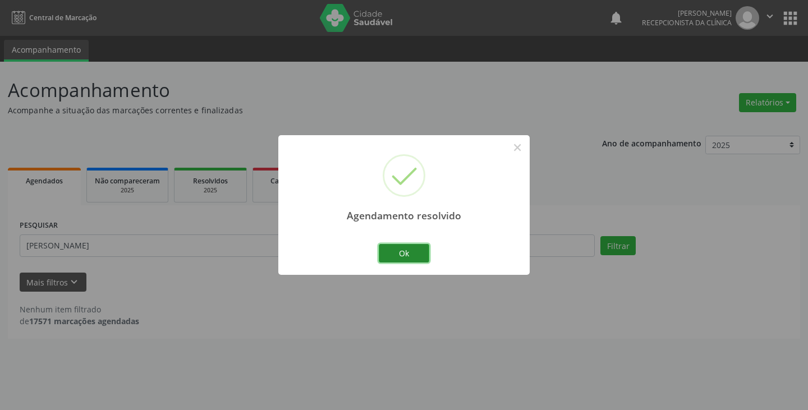
drag, startPoint x: 390, startPoint y: 253, endPoint x: 379, endPoint y: 249, distance: 11.4
click at [390, 253] on button "Ok" at bounding box center [404, 253] width 51 height 19
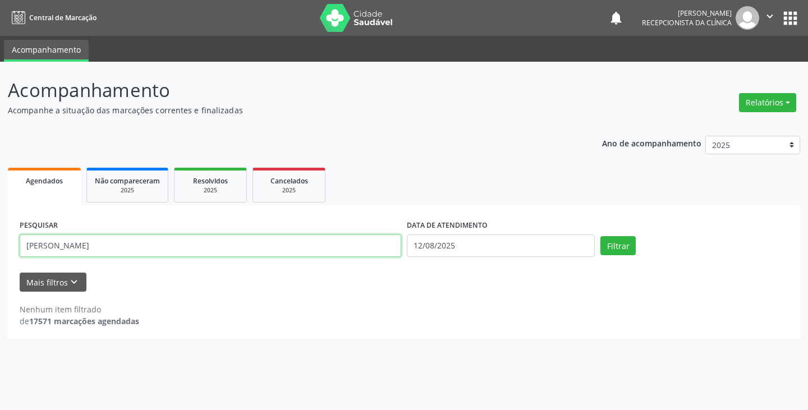
click at [379, 249] on input "[PERSON_NAME]" at bounding box center [211, 246] width 382 height 22
click at [601, 236] on button "Filtrar" at bounding box center [618, 245] width 35 height 19
click at [345, 246] on input "marjoao" at bounding box center [211, 246] width 382 height 22
type input "m"
click at [601, 236] on button "Filtrar" at bounding box center [618, 245] width 35 height 19
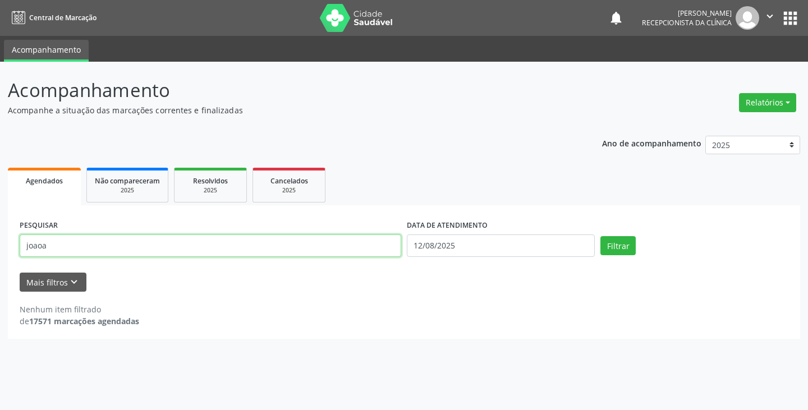
click at [345, 248] on input "joaoa" at bounding box center [211, 246] width 382 height 22
type input "joao"
click at [601, 236] on button "Filtrar" at bounding box center [618, 245] width 35 height 19
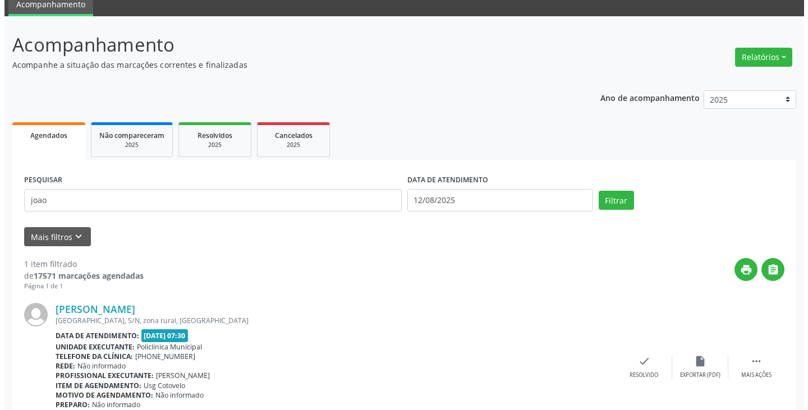
scroll to position [98, 0]
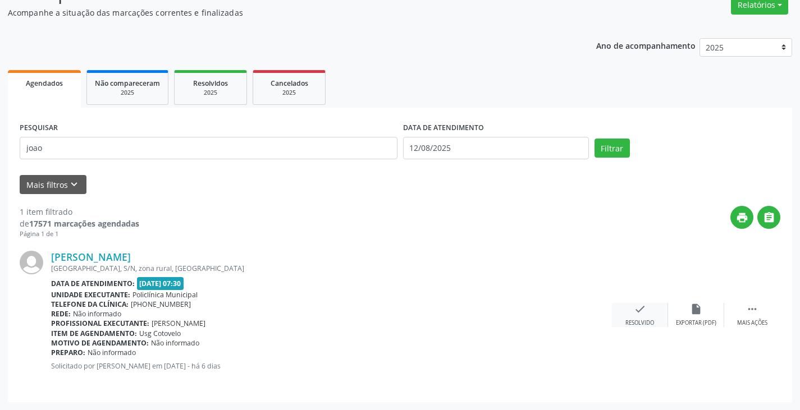
click at [640, 318] on div "check Resolvido" at bounding box center [640, 315] width 56 height 24
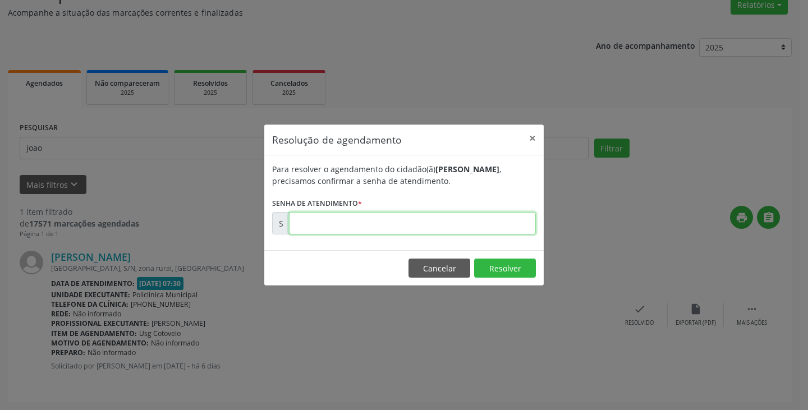
click at [470, 221] on input "text" at bounding box center [412, 223] width 247 height 22
type input "00170101"
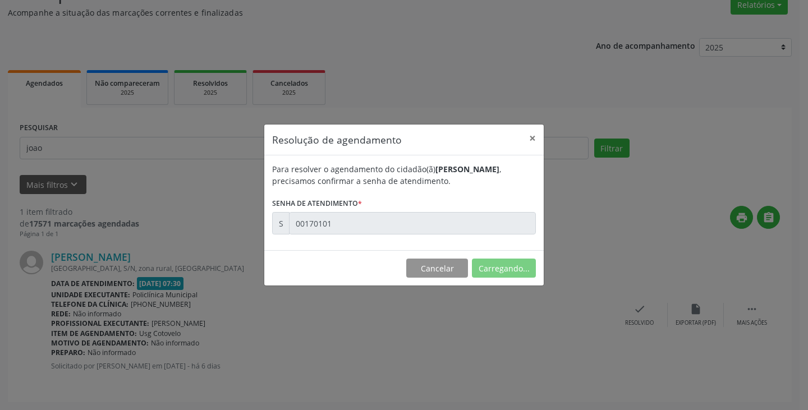
scroll to position [0, 0]
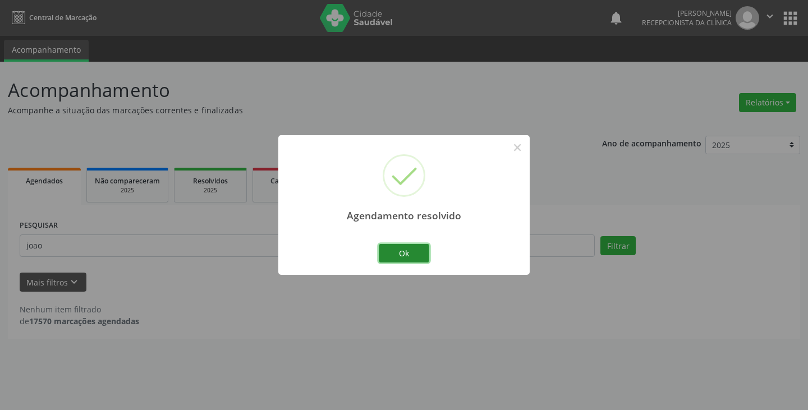
click at [405, 261] on button "Ok" at bounding box center [404, 253] width 51 height 19
